Goal: Find specific page/section

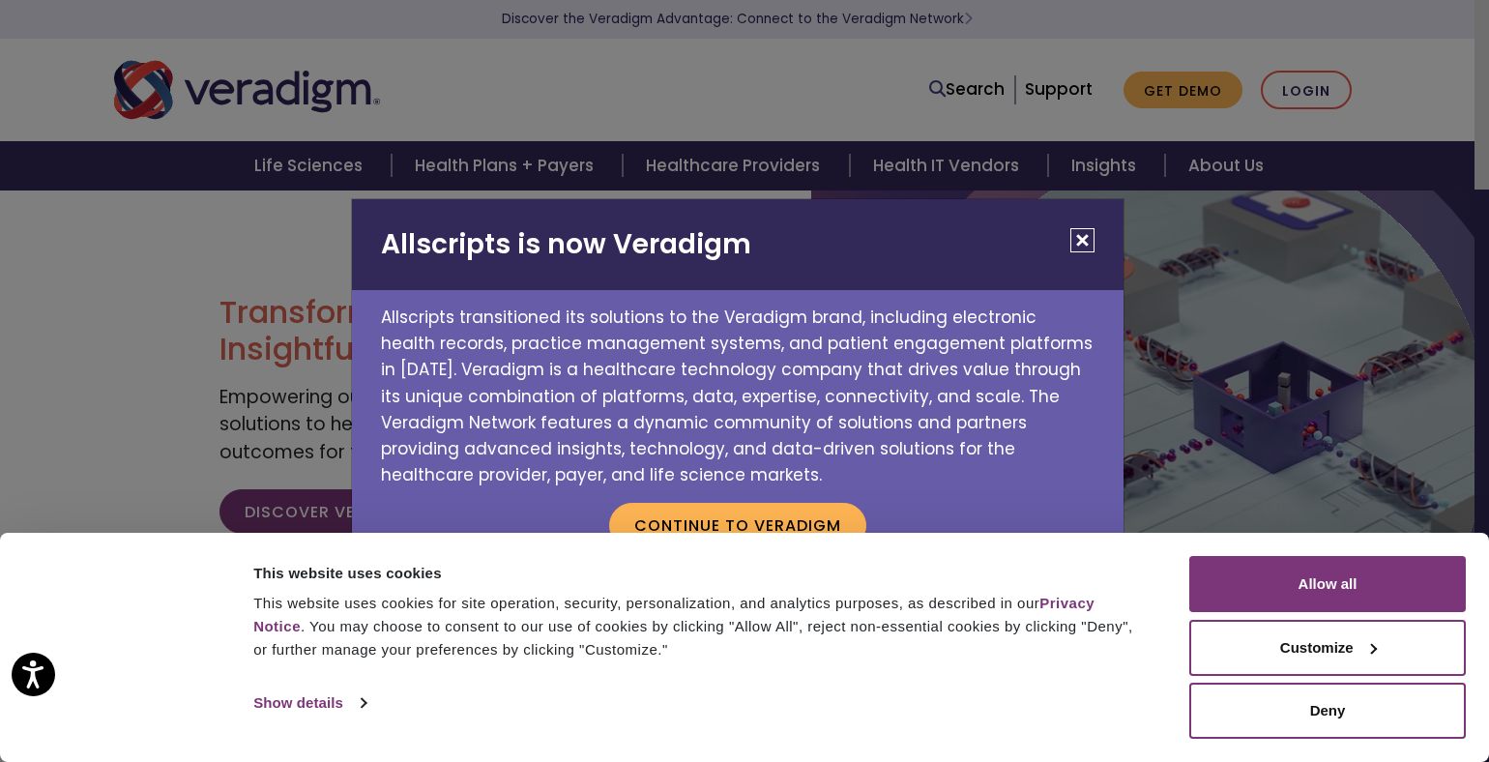
click at [1080, 237] on button "Close" at bounding box center [1083, 240] width 24 height 24
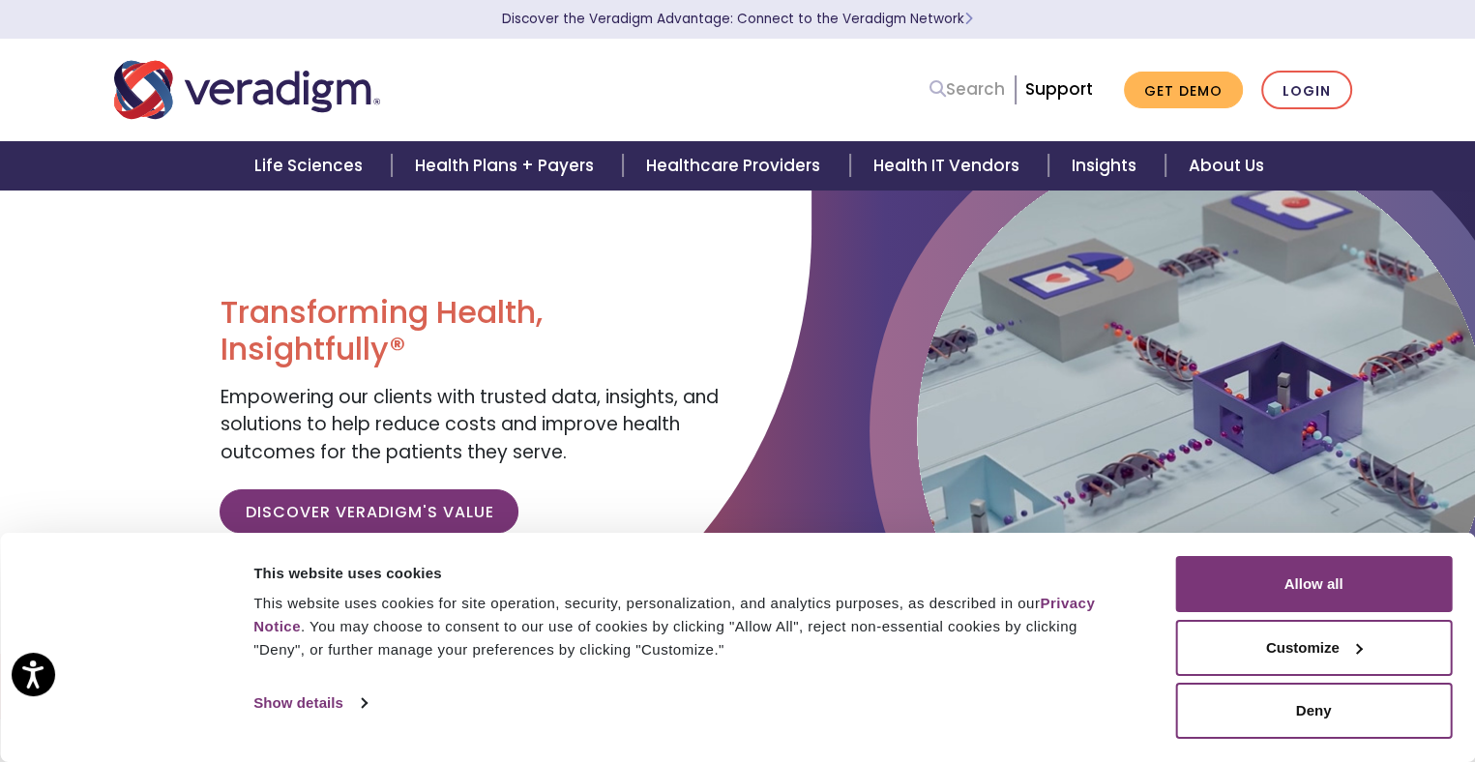
click at [986, 87] on link "Search" at bounding box center [966, 89] width 75 height 26
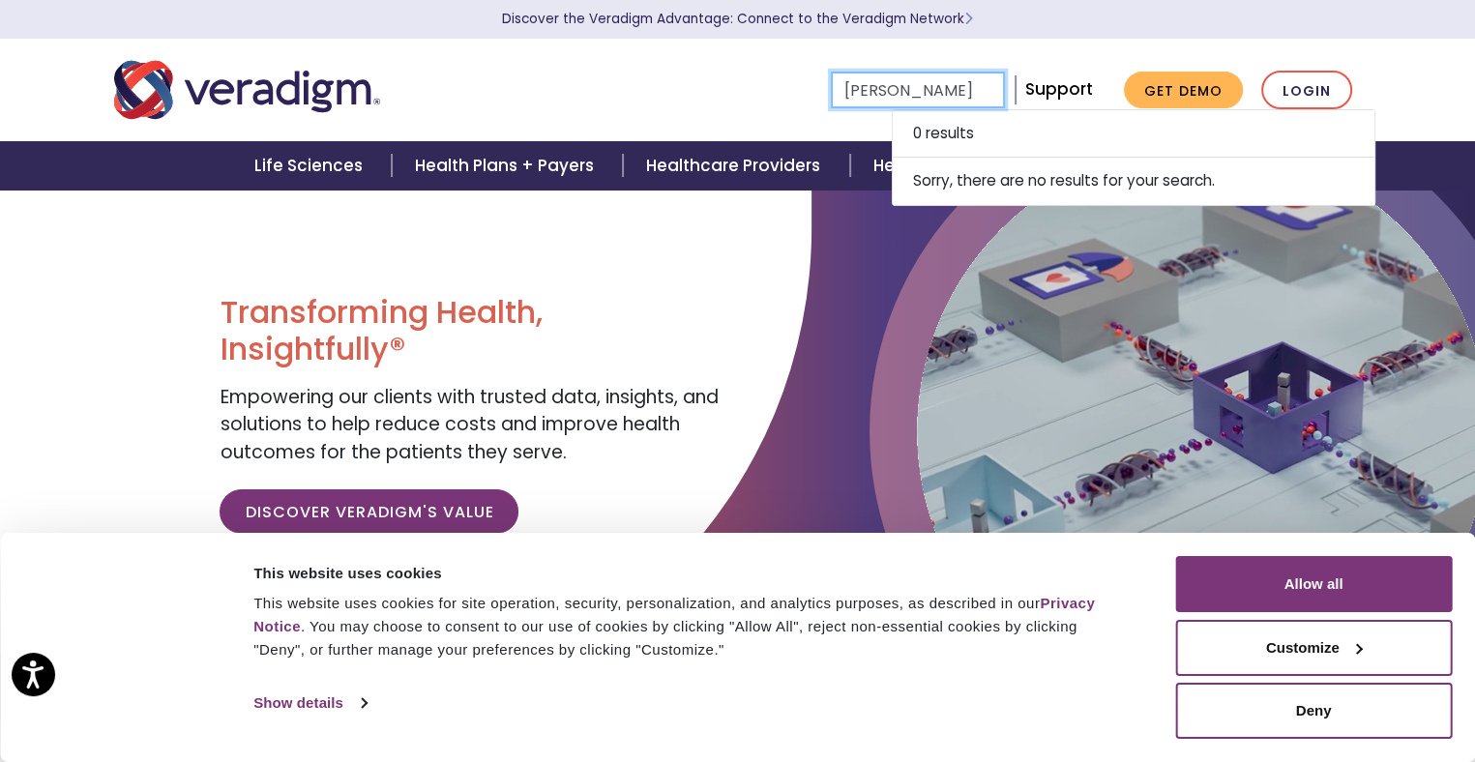
type input "[PERSON_NAME]"
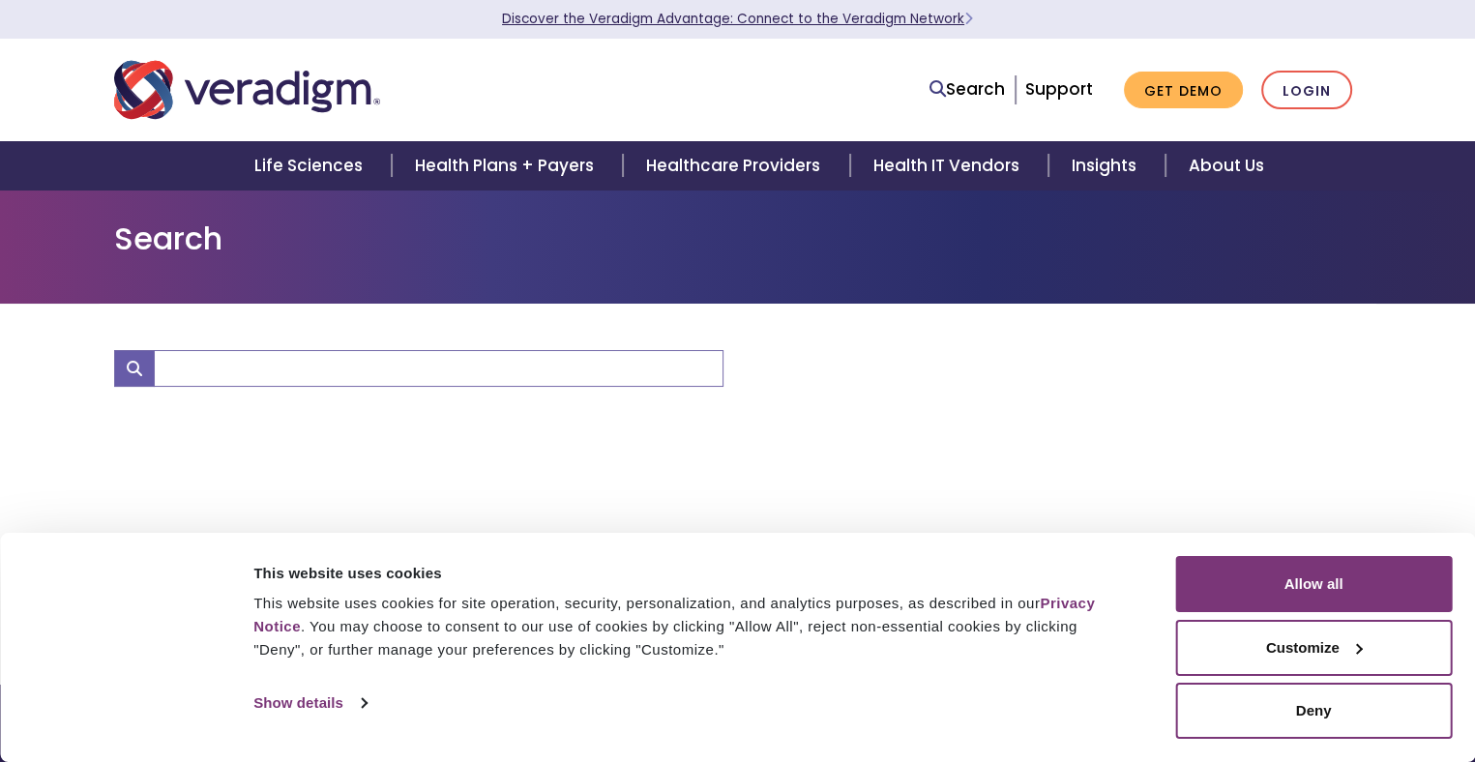
type input "[PERSON_NAME]"
